Goal: Find specific page/section: Find specific page/section

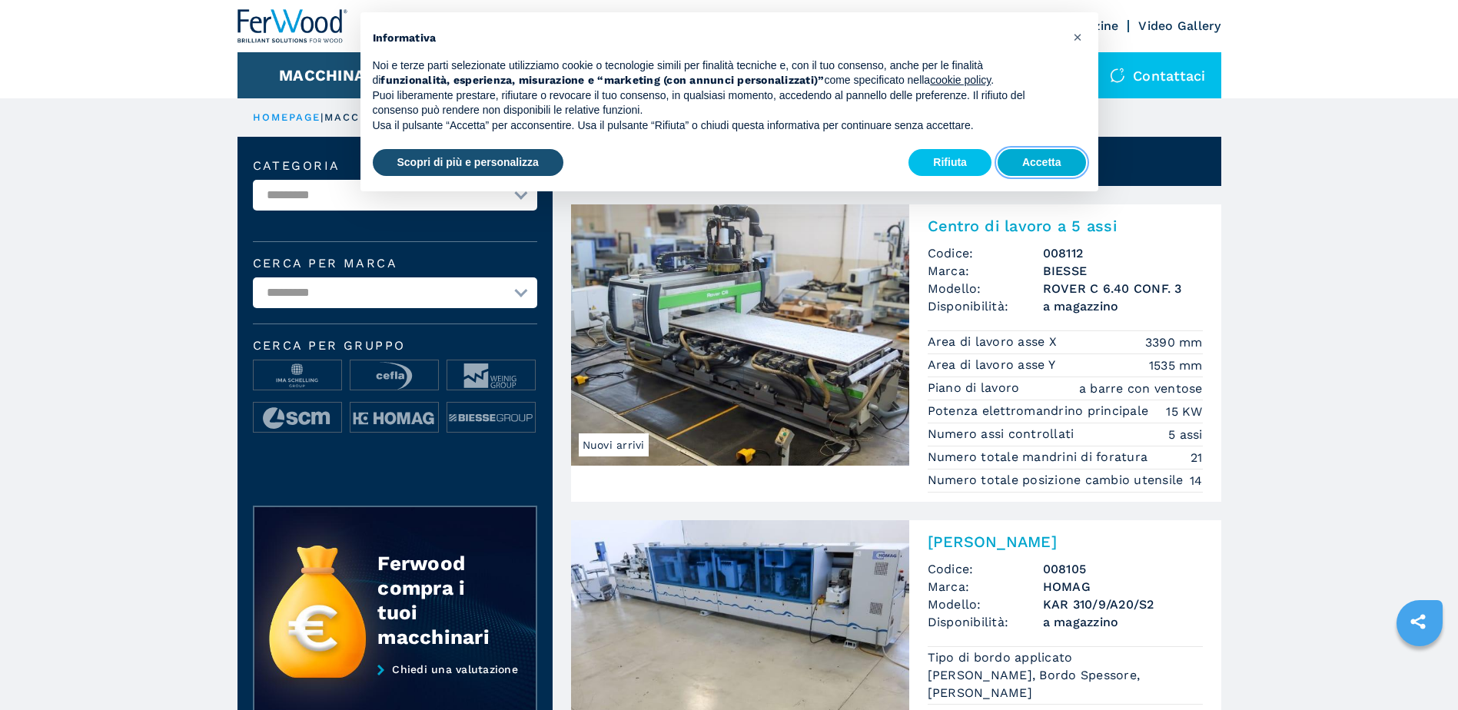
click at [1024, 160] on button "Accetta" at bounding box center [1041, 163] width 88 height 28
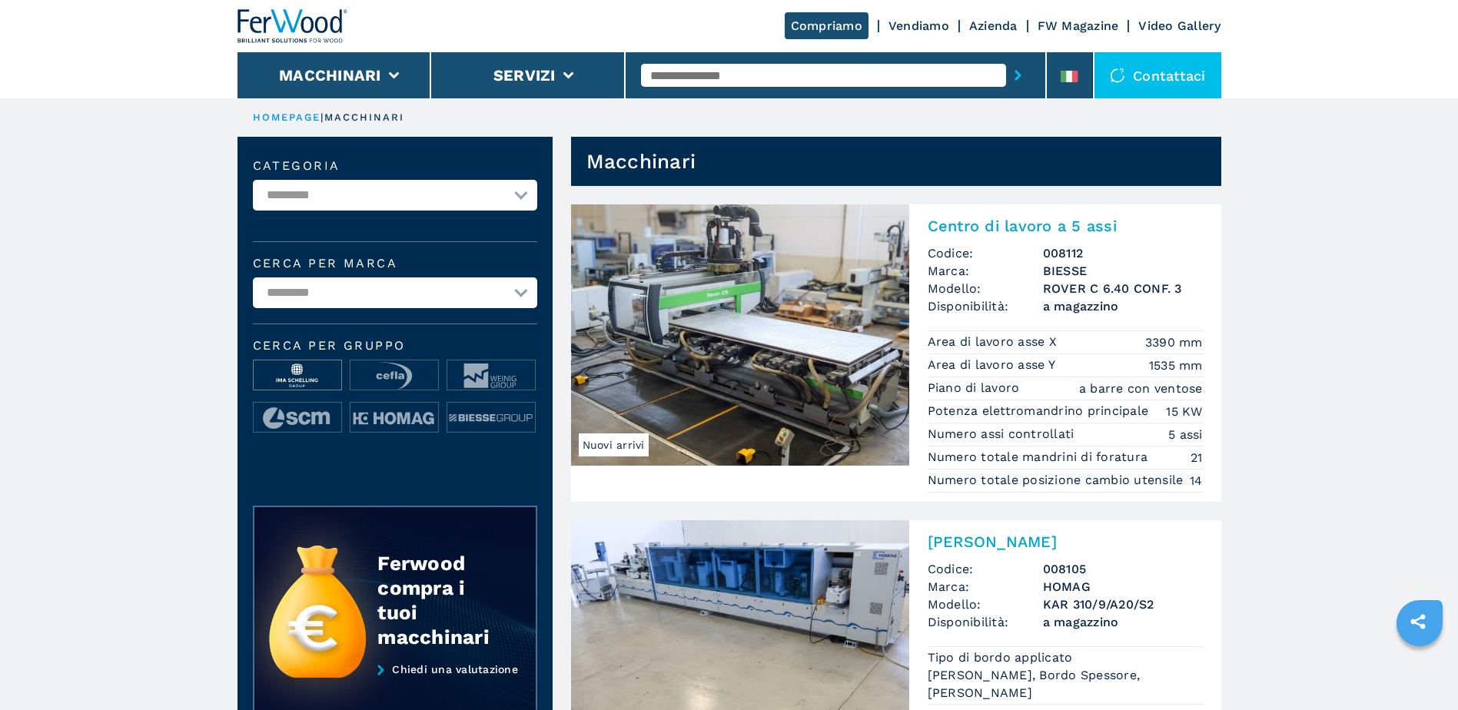
click at [304, 381] on img at bounding box center [298, 375] width 88 height 31
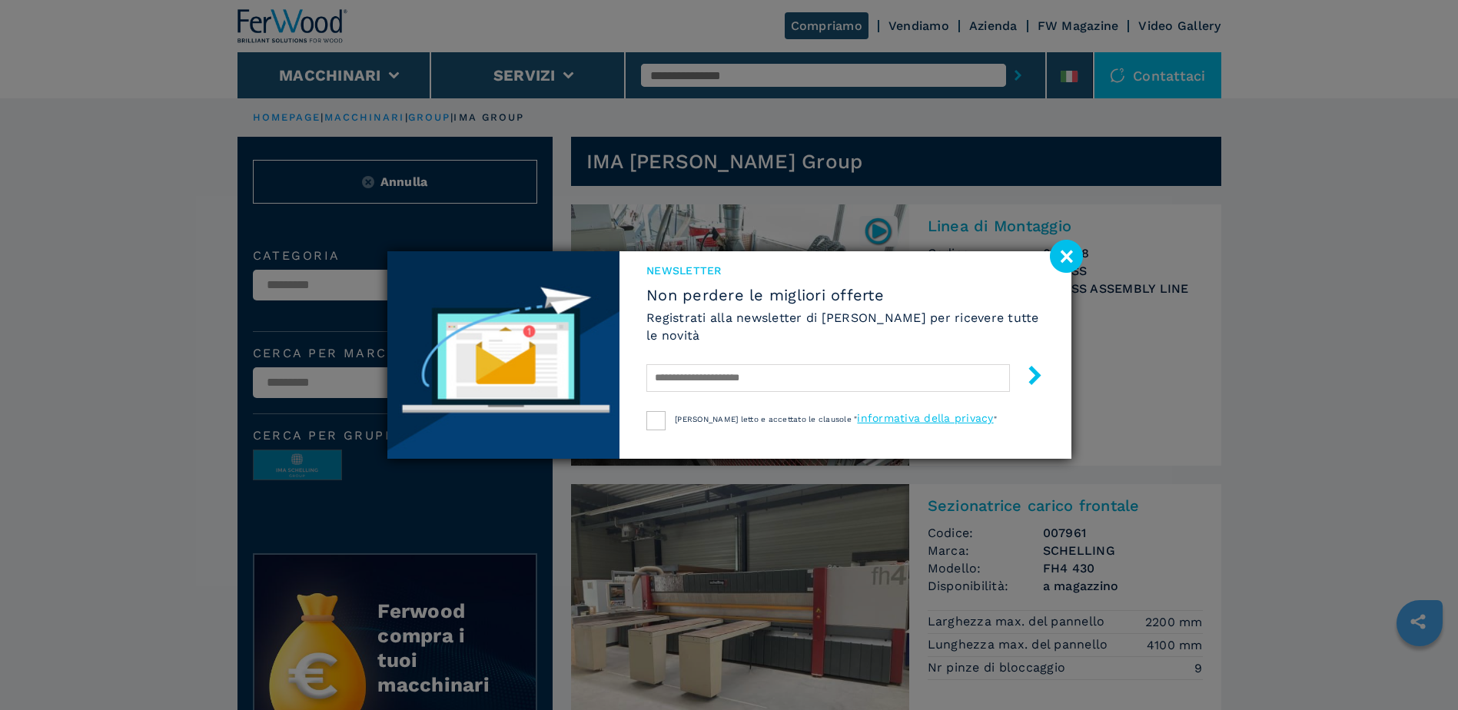
click at [362, 71] on div "NEWSLETTER Non perdere le migliori offerte Registrati alla newsletter di [PERSO…" at bounding box center [729, 355] width 1458 height 710
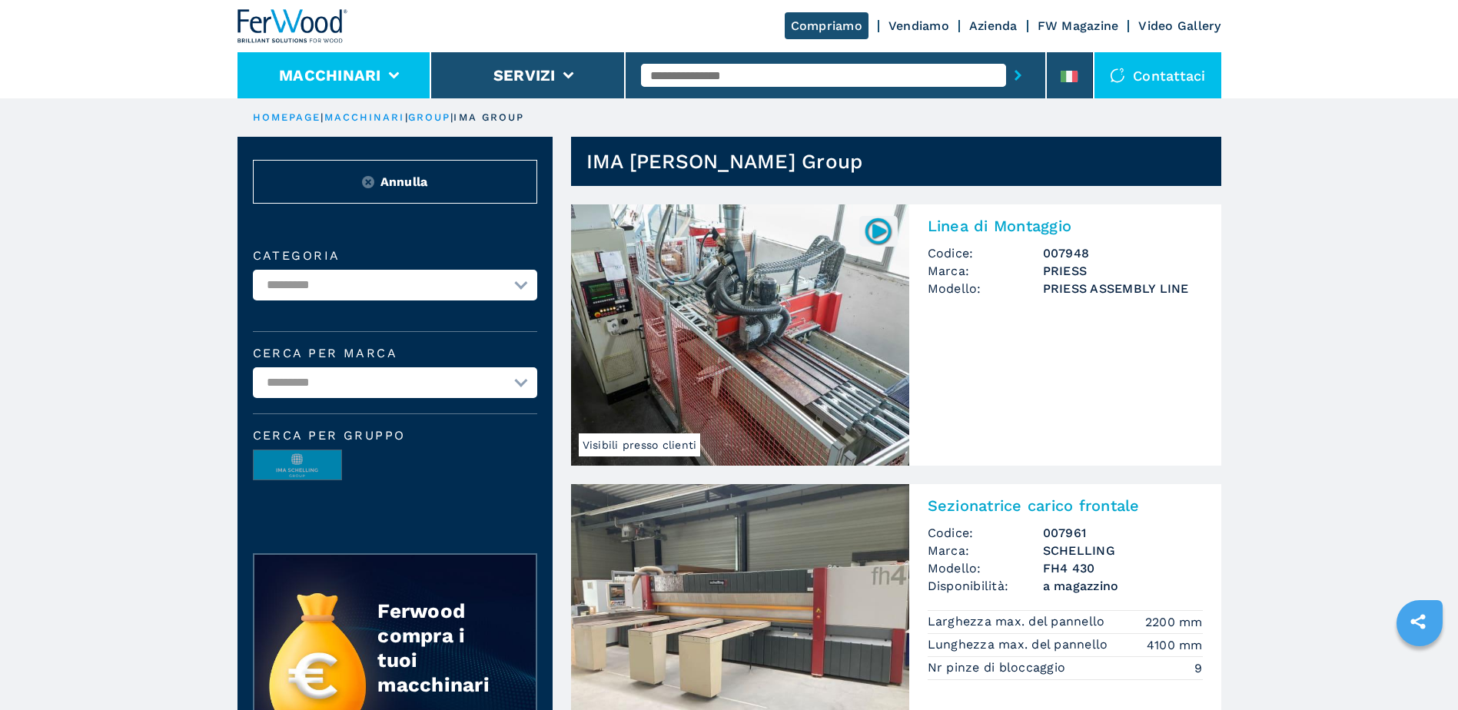
click at [383, 82] on li "Macchinari" at bounding box center [334, 75] width 194 height 46
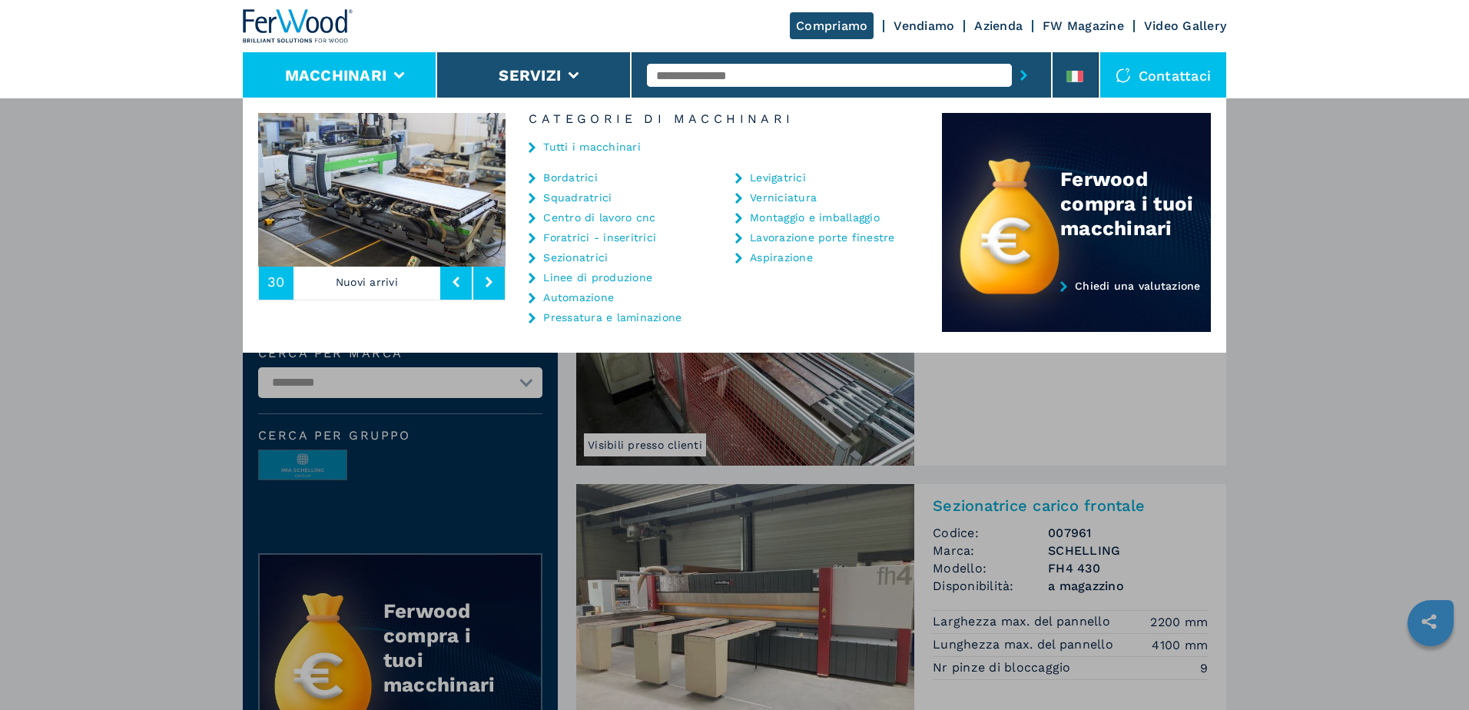
click at [592, 218] on link "Centro di lavoro cnc" at bounding box center [599, 217] width 112 height 11
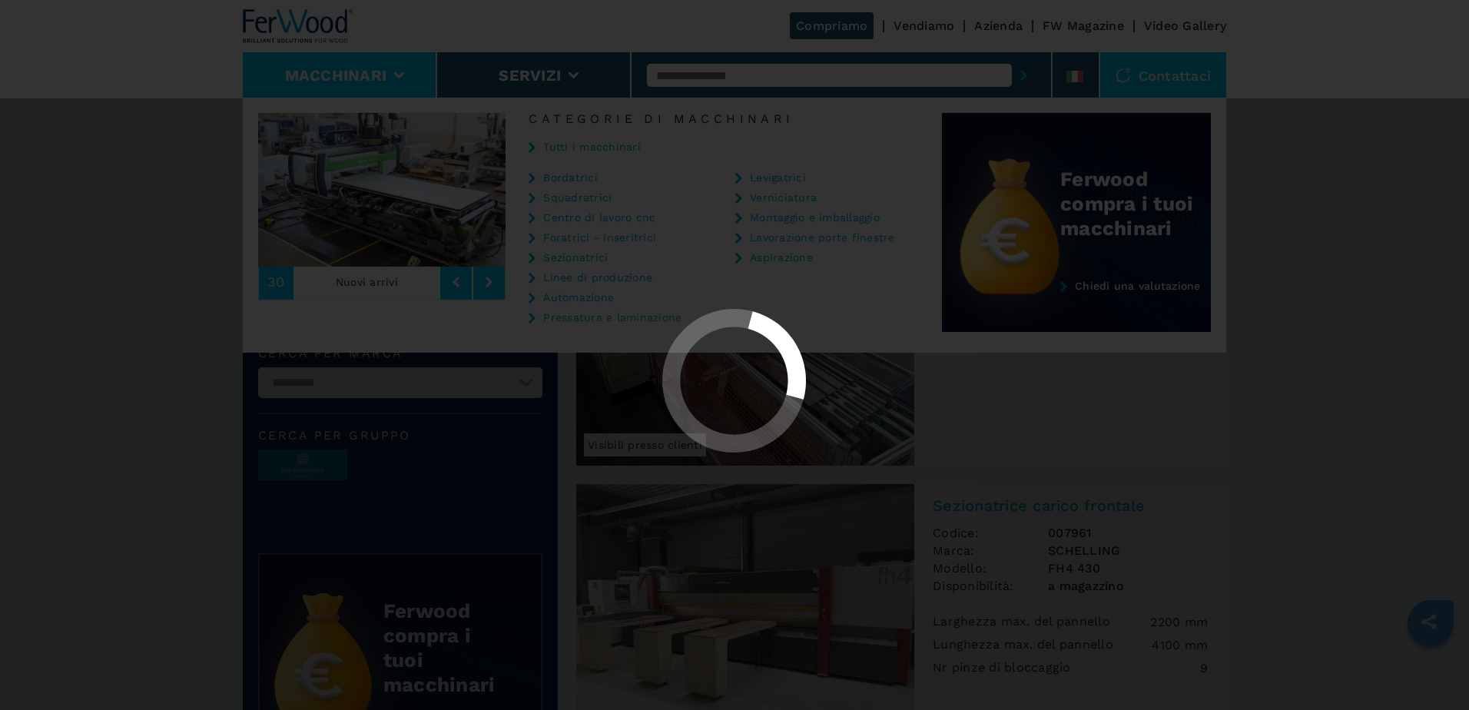
select select "**********"
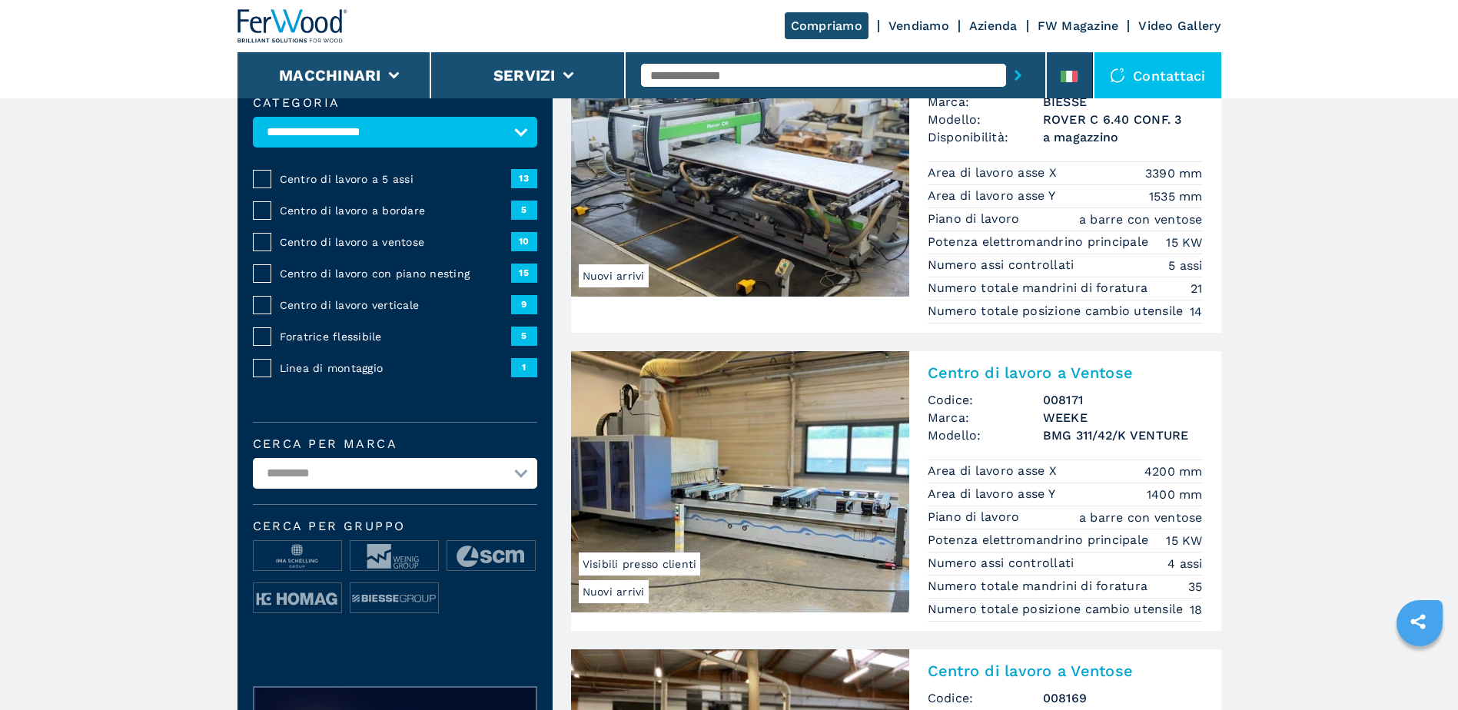
scroll to position [219, 0]
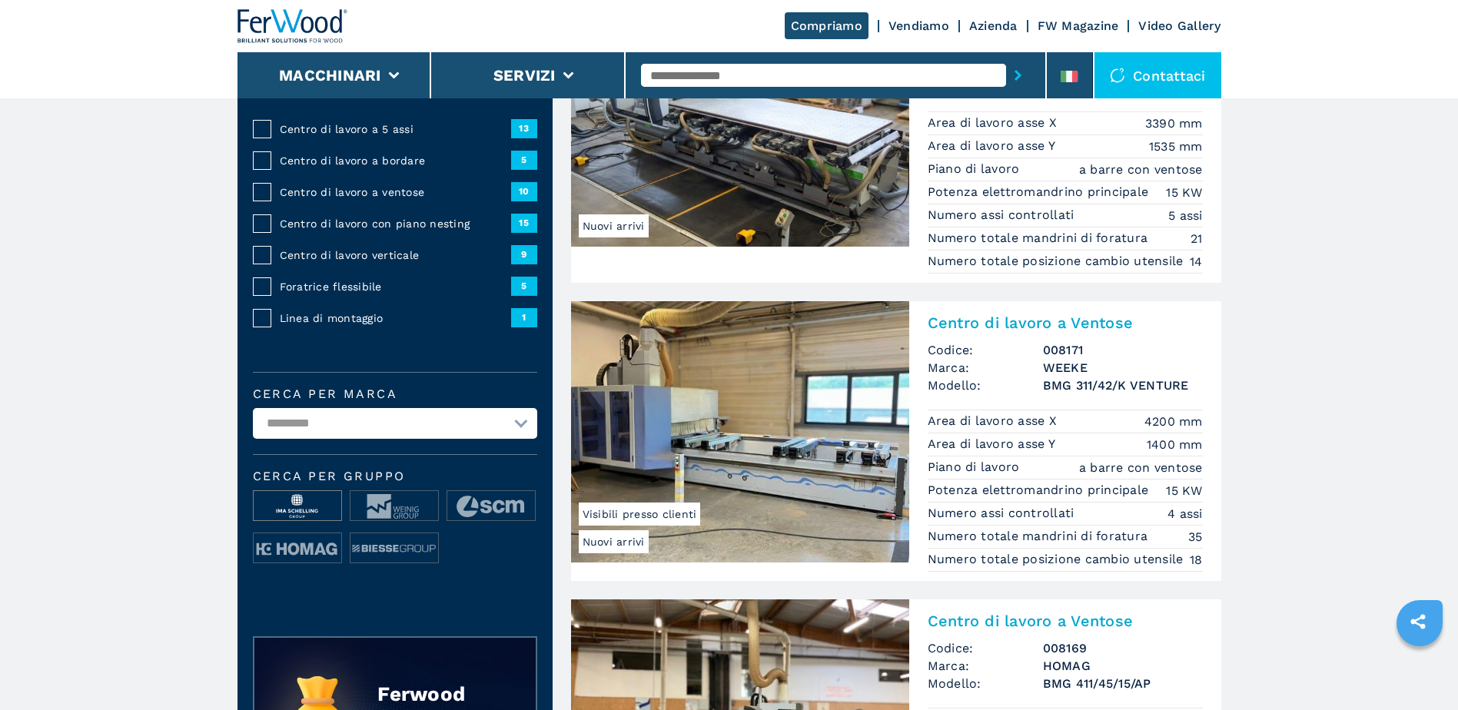
click at [314, 504] on img at bounding box center [298, 506] width 88 height 31
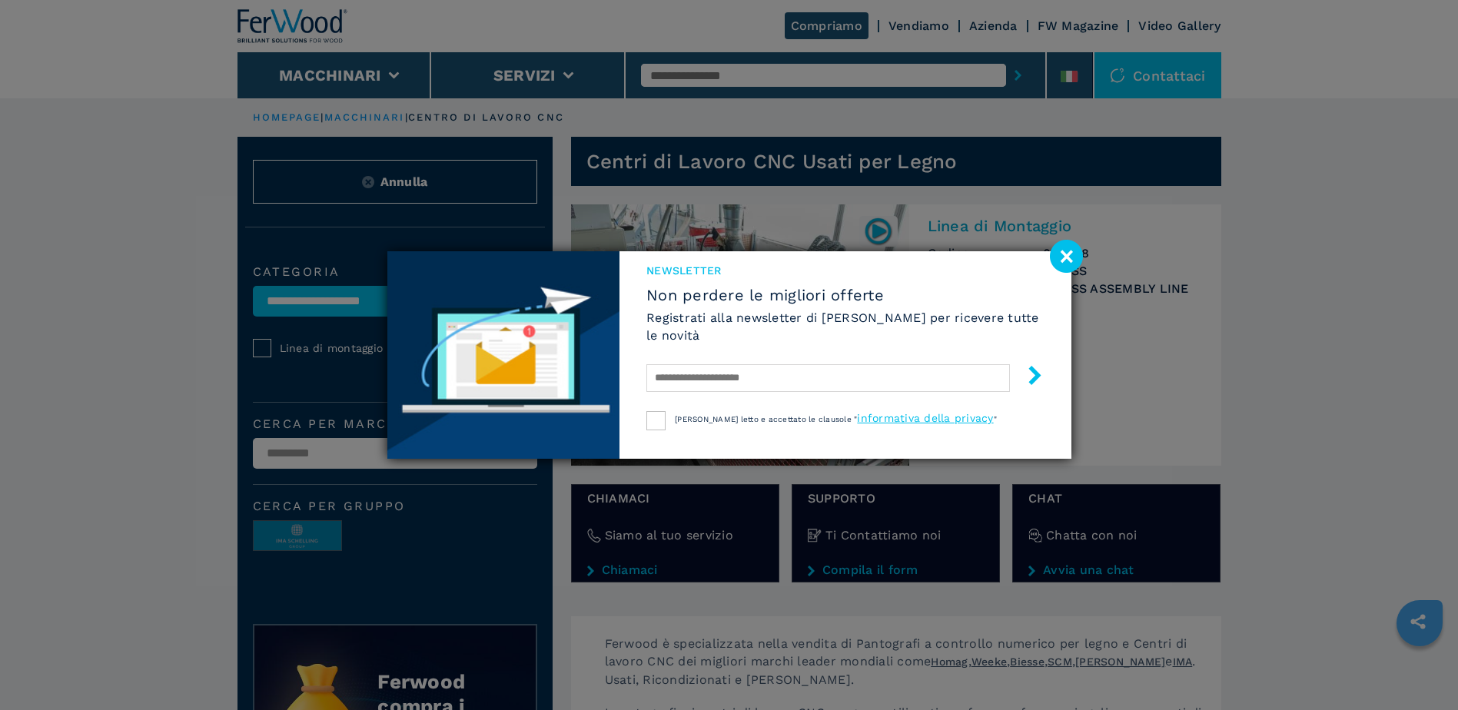
click at [1066, 257] on image at bounding box center [1066, 256] width 33 height 33
